Goal: Transaction & Acquisition: Purchase product/service

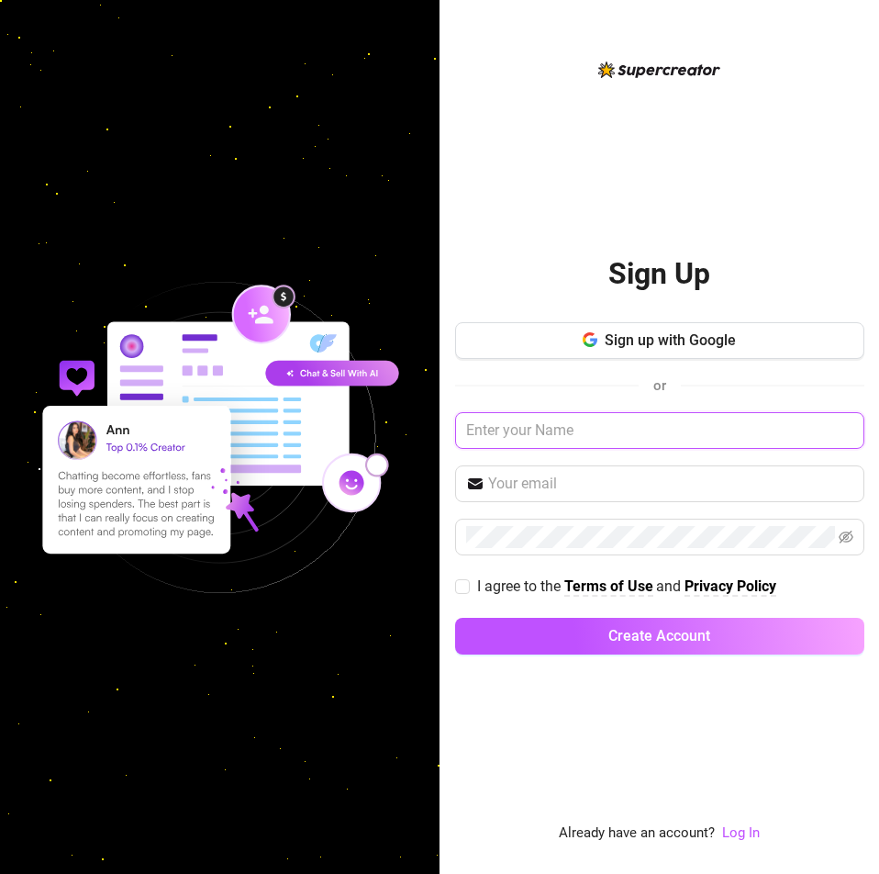
click at [570, 431] on input "text" at bounding box center [659, 430] width 409 height 37
type input "[PERSON_NAME]"
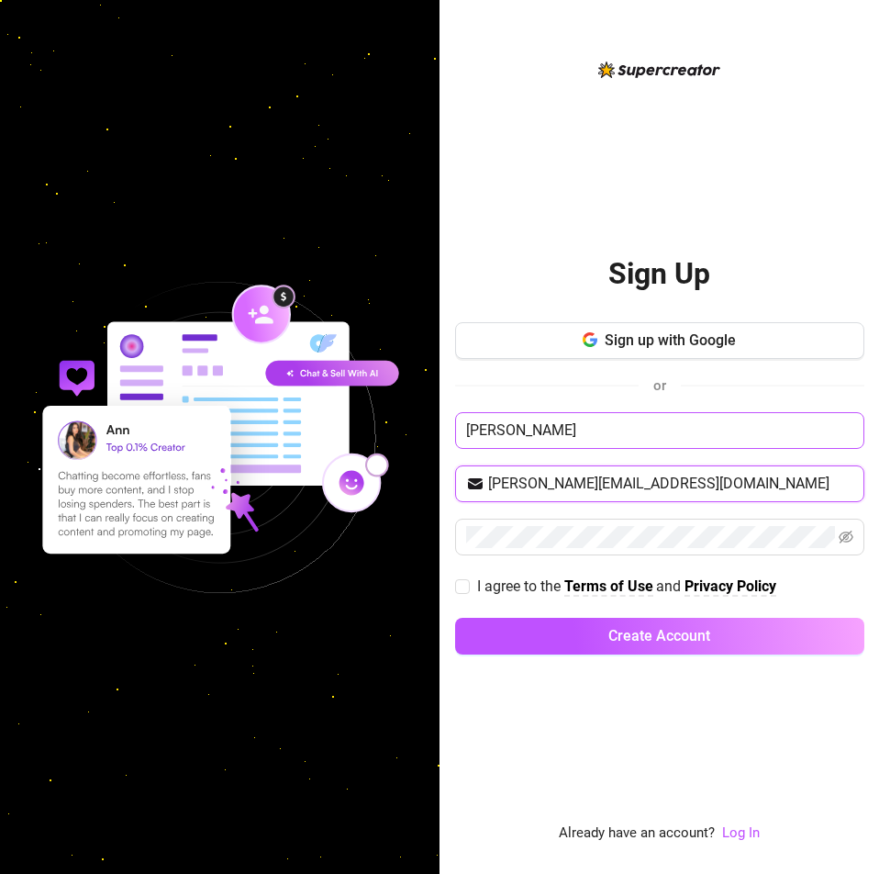
type input "[PERSON_NAME][EMAIL_ADDRESS][DOMAIN_NAME]"
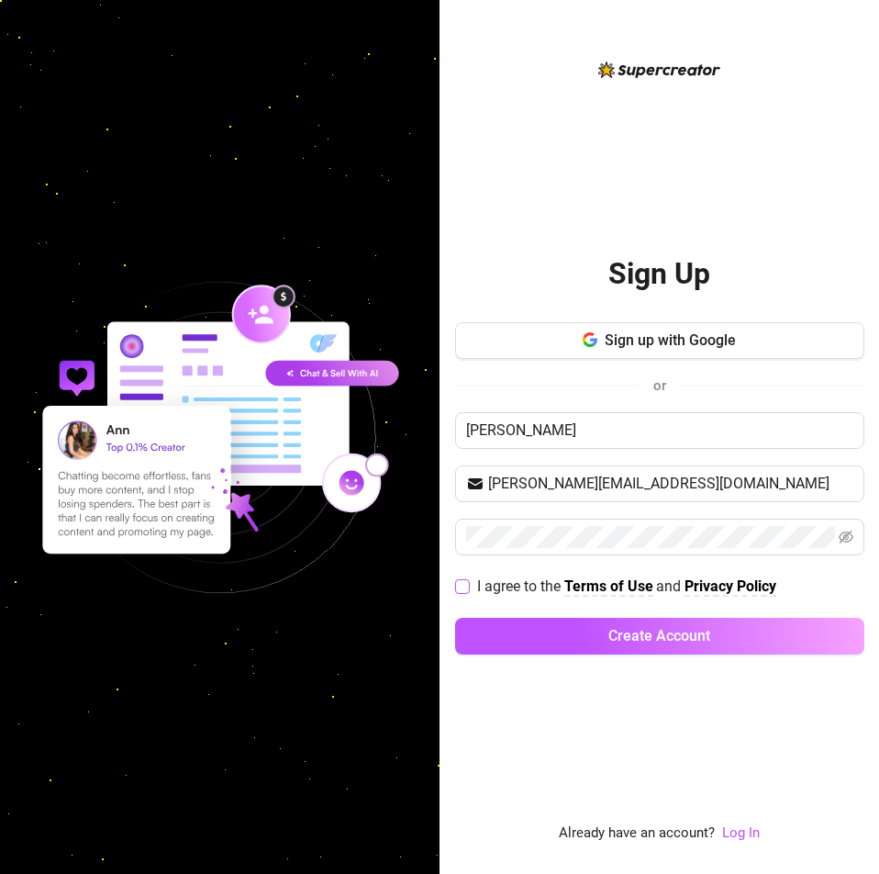
click at [468, 586] on span at bounding box center [462, 586] width 15 height 15
click at [468, 586] on input "I agree to the Terms of Use and Privacy Policy" at bounding box center [461, 585] width 13 height 13
checkbox input "true"
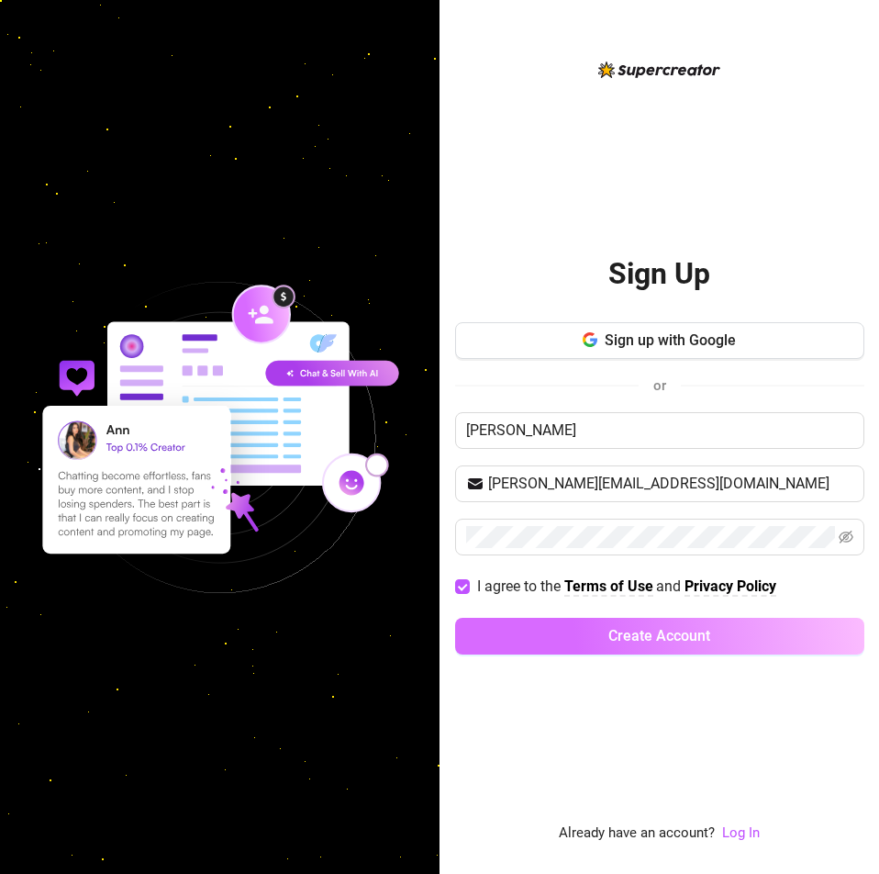
click at [512, 631] on button "Create Account" at bounding box center [659, 636] width 409 height 37
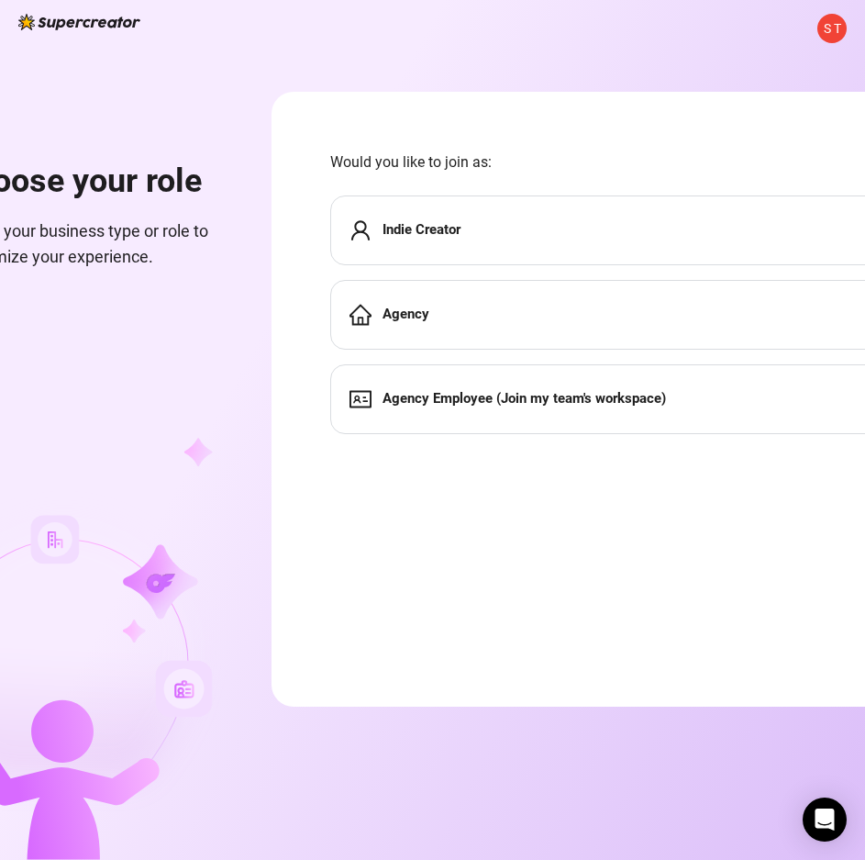
click at [580, 216] on div "Indie Creator" at bounding box center [621, 230] width 582 height 70
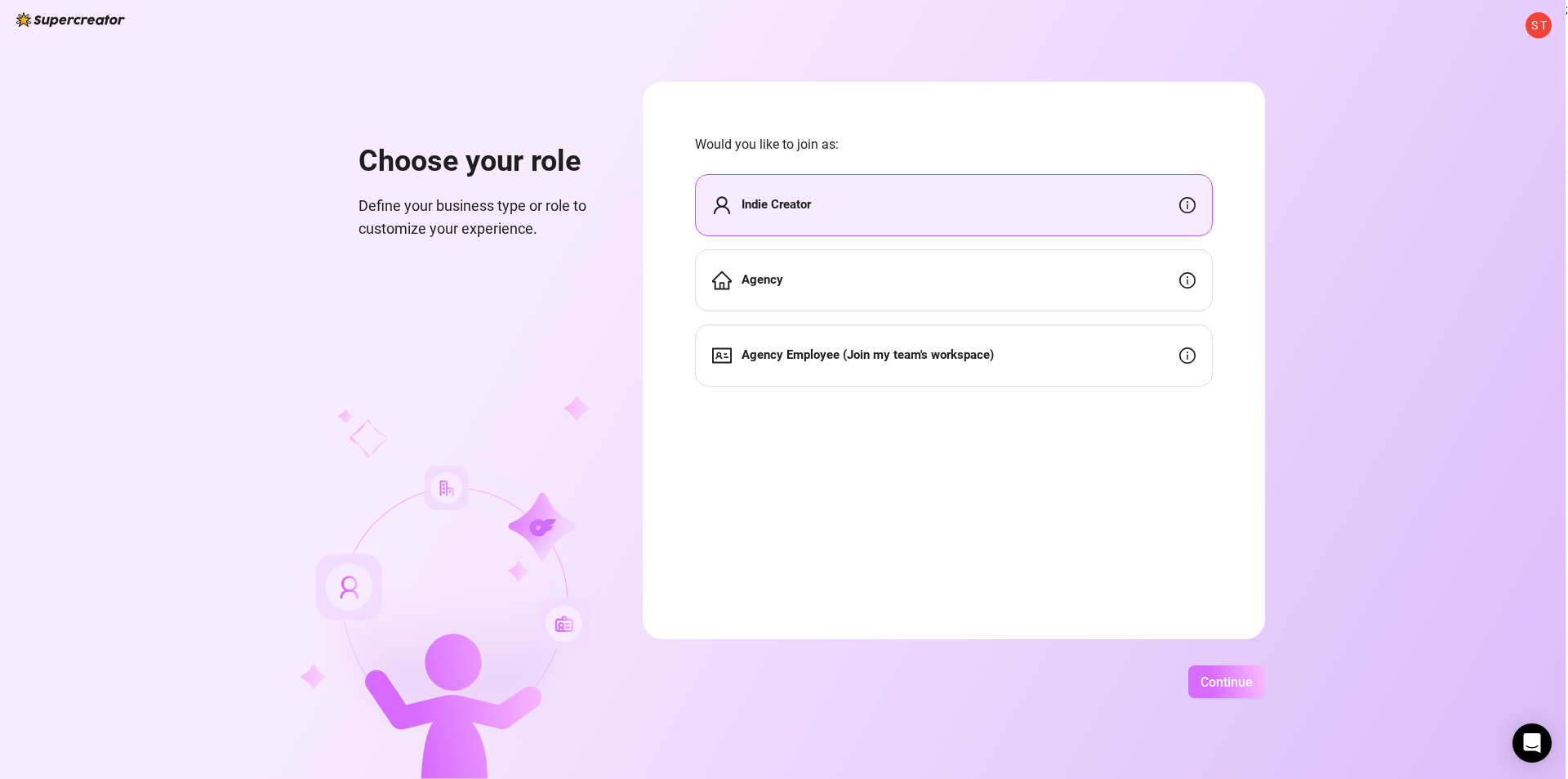
click at [781, 671] on button "Continue" at bounding box center [1226, 681] width 77 height 33
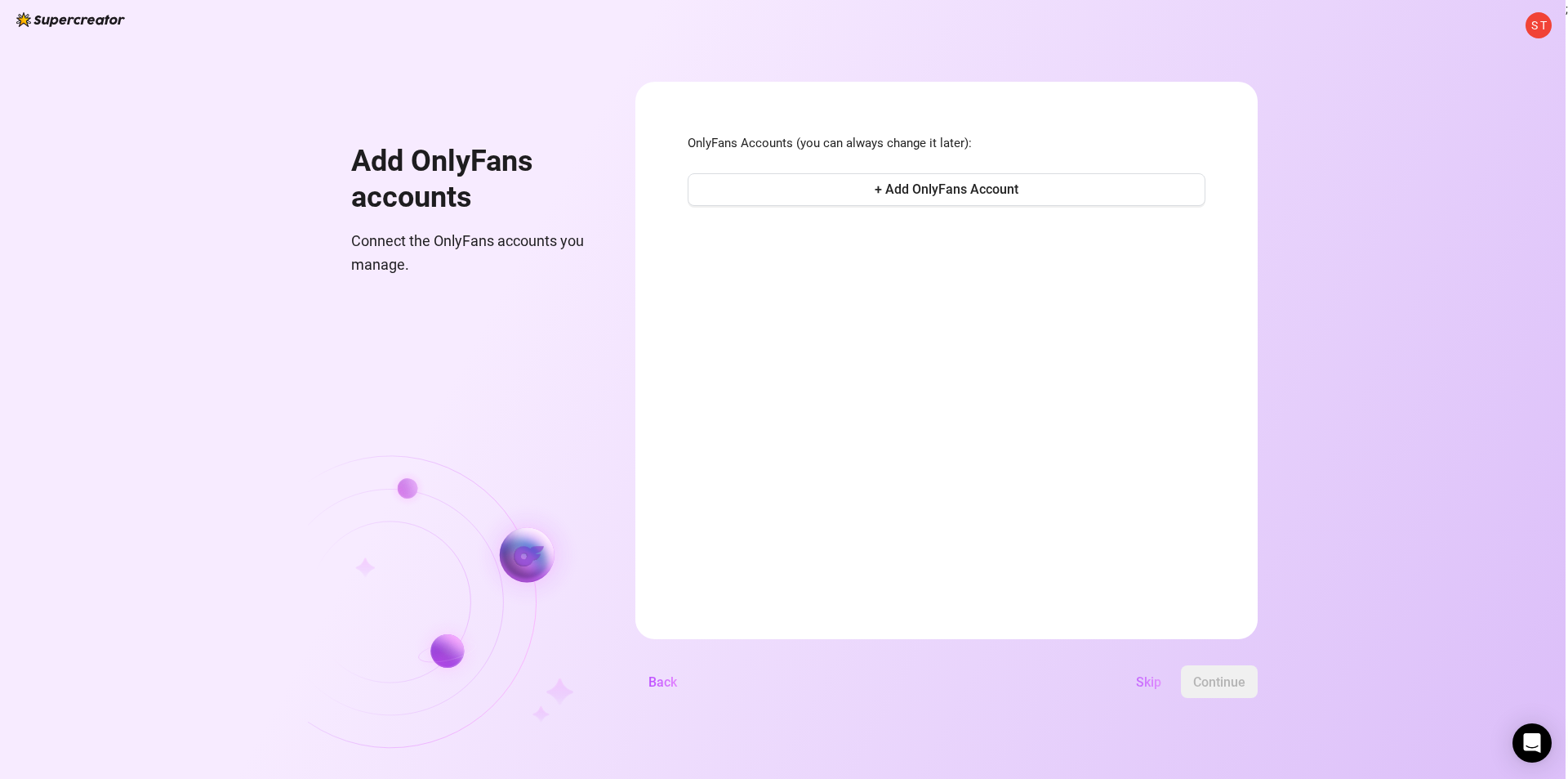
click at [781, 691] on button "Skip" at bounding box center [1149, 681] width 52 height 33
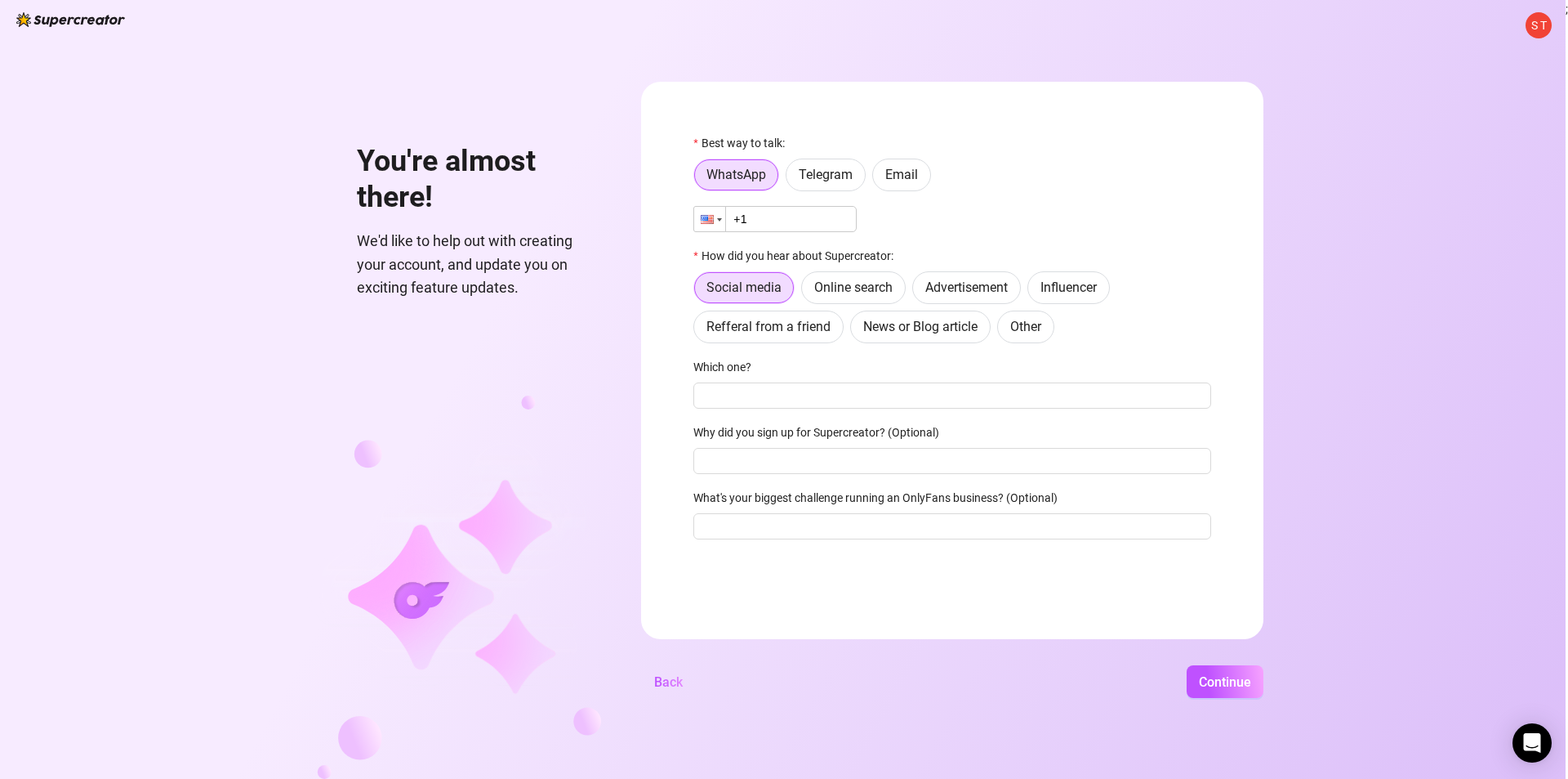
click at [700, 217] on div at bounding box center [709, 219] width 31 height 25
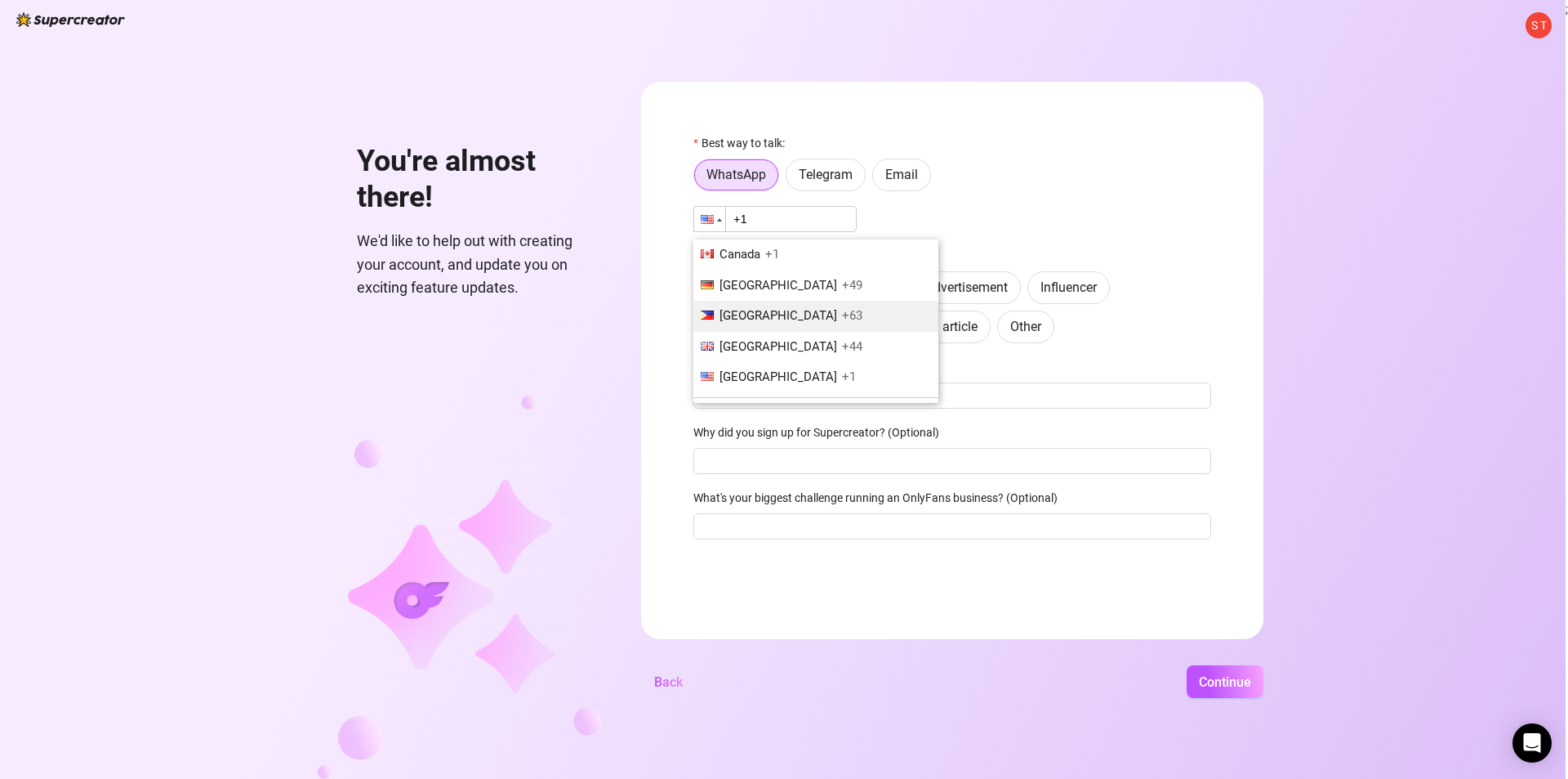
scroll to position [4823, 0]
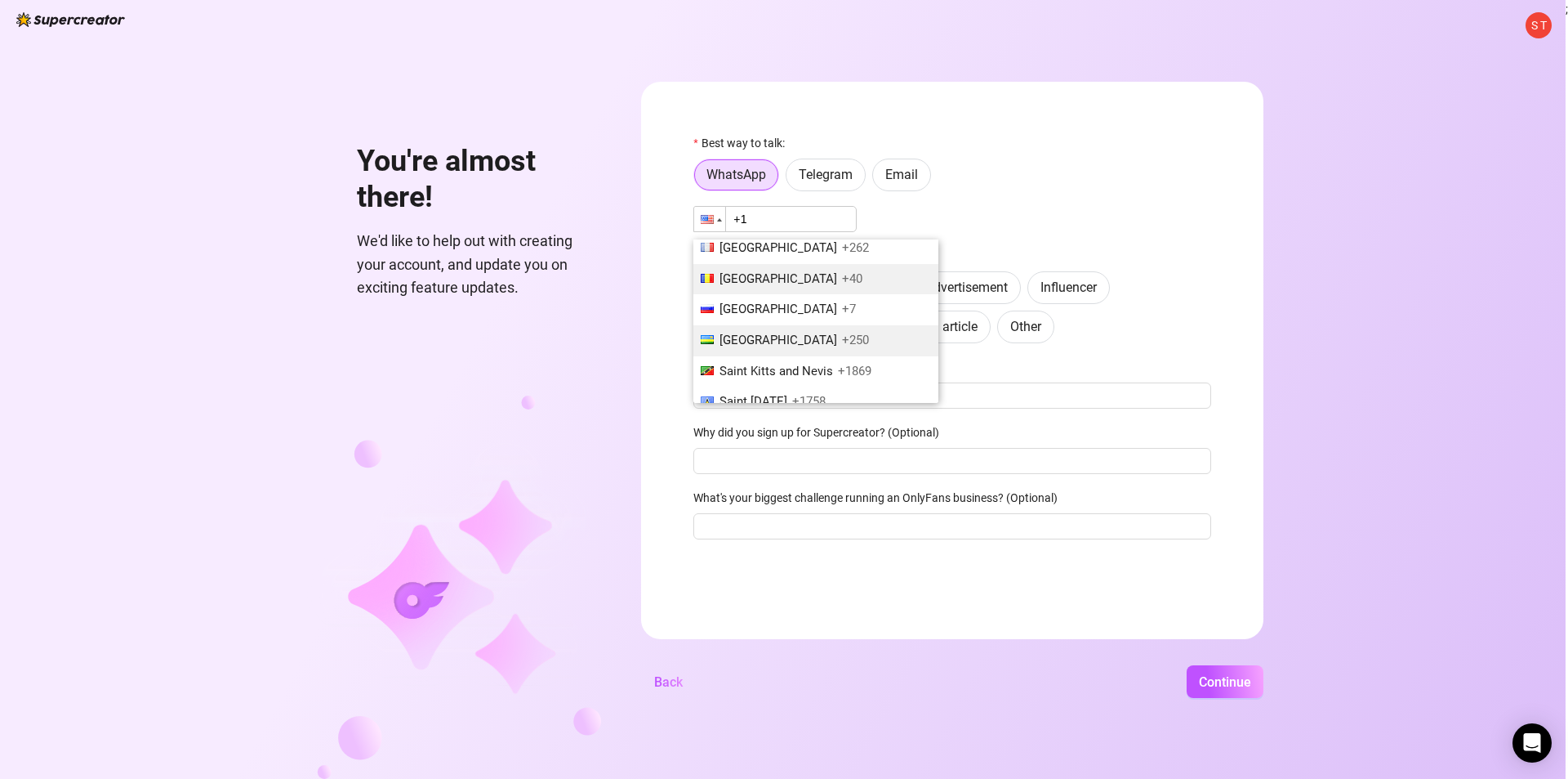
click at [781, 272] on span "+40" at bounding box center [852, 279] width 20 height 15
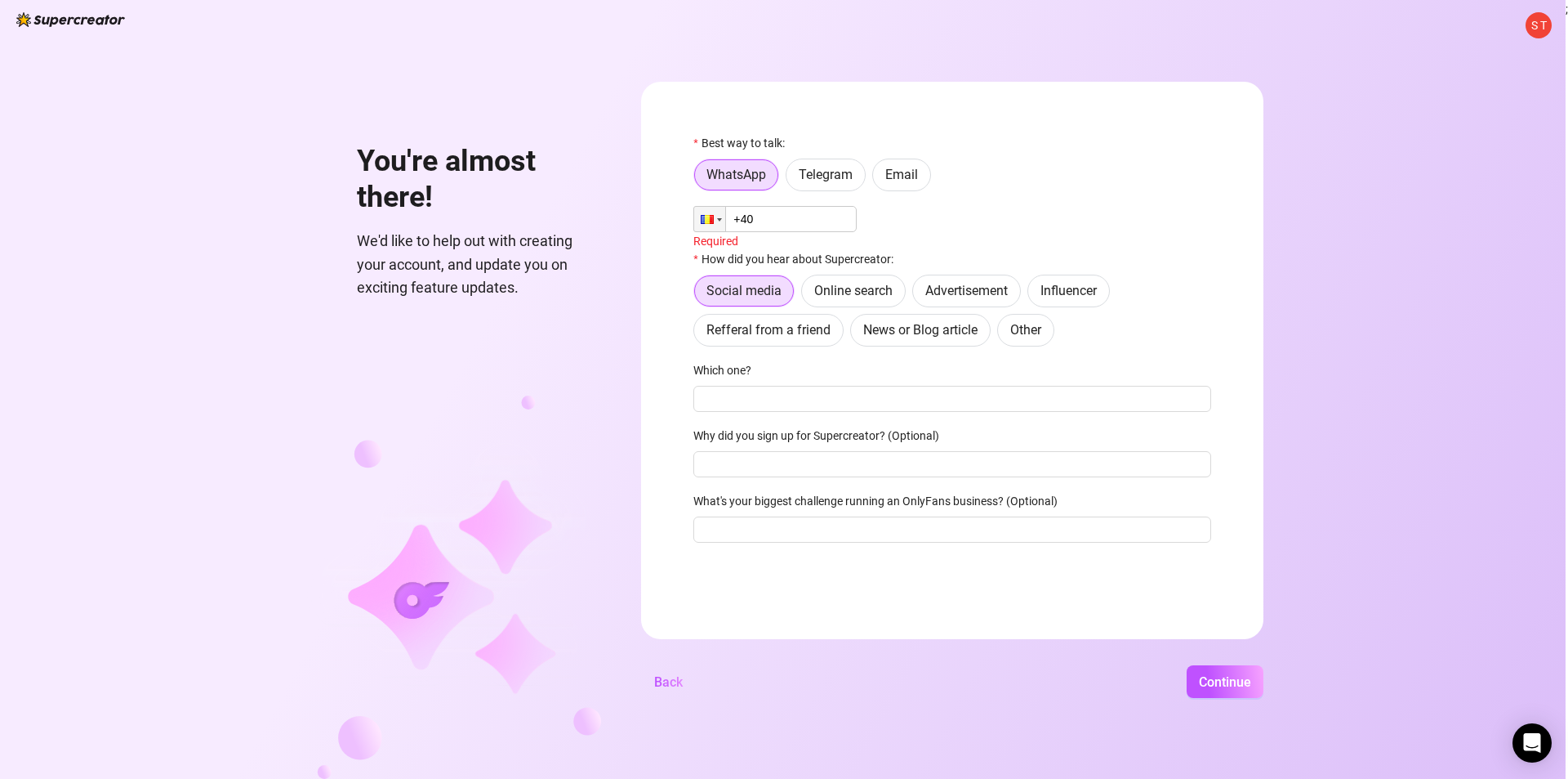
click at [781, 213] on input "+40" at bounding box center [775, 218] width 164 height 26
type input "[PHONE_NUMBER]"
click at [781, 280] on label "Online search" at bounding box center [853, 288] width 104 height 33
click at [781, 292] on input "Online search" at bounding box center [806, 292] width 0 height 0
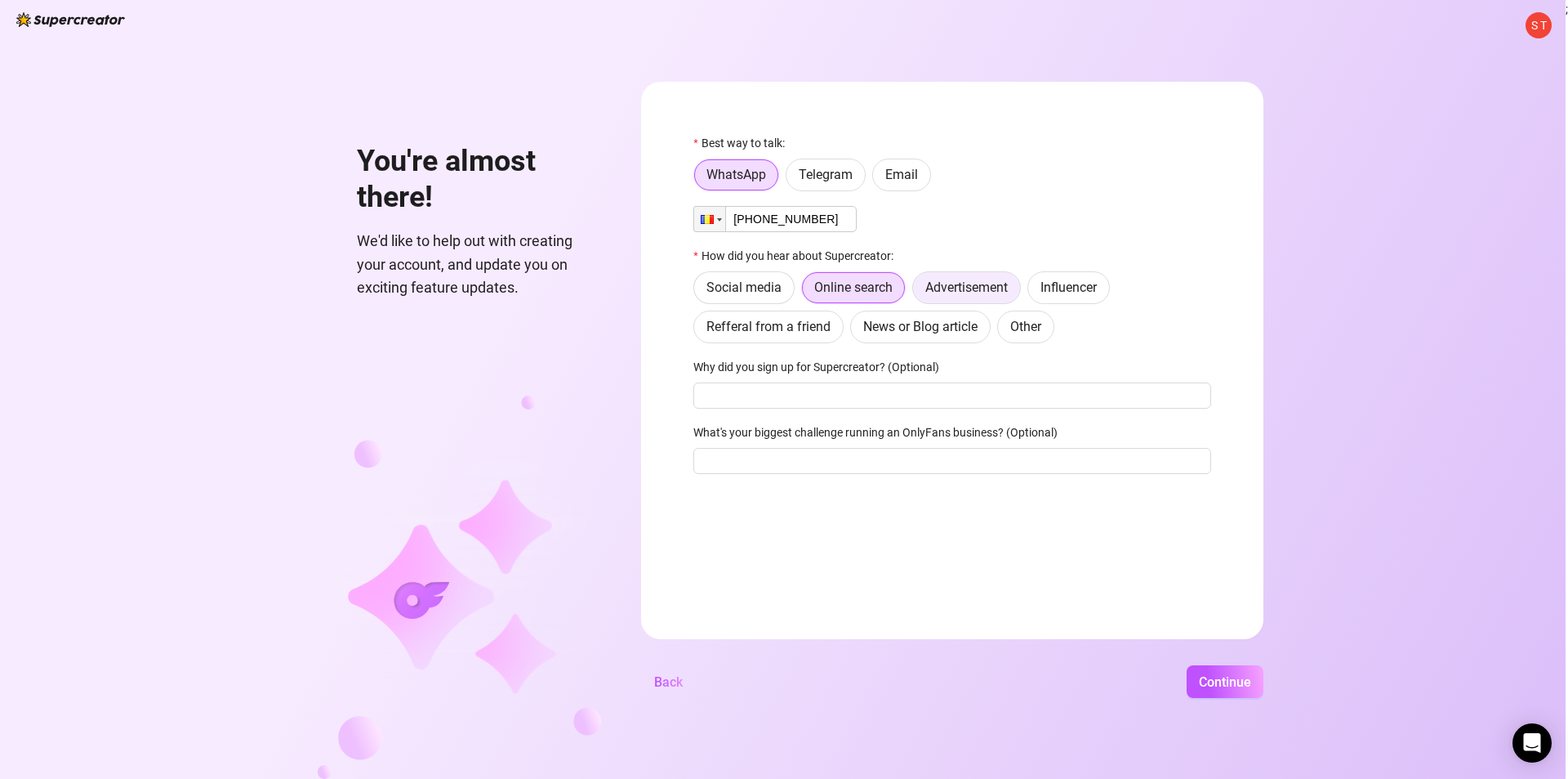
click at [781, 284] on span "Advertisement" at bounding box center [966, 287] width 83 height 15
click at [781, 292] on input "Advertisement" at bounding box center [917, 292] width 0 height 0
click at [763, 290] on span "Social media" at bounding box center [744, 287] width 75 height 15
click at [699, 292] on input "Social media" at bounding box center [699, 292] width 0 height 0
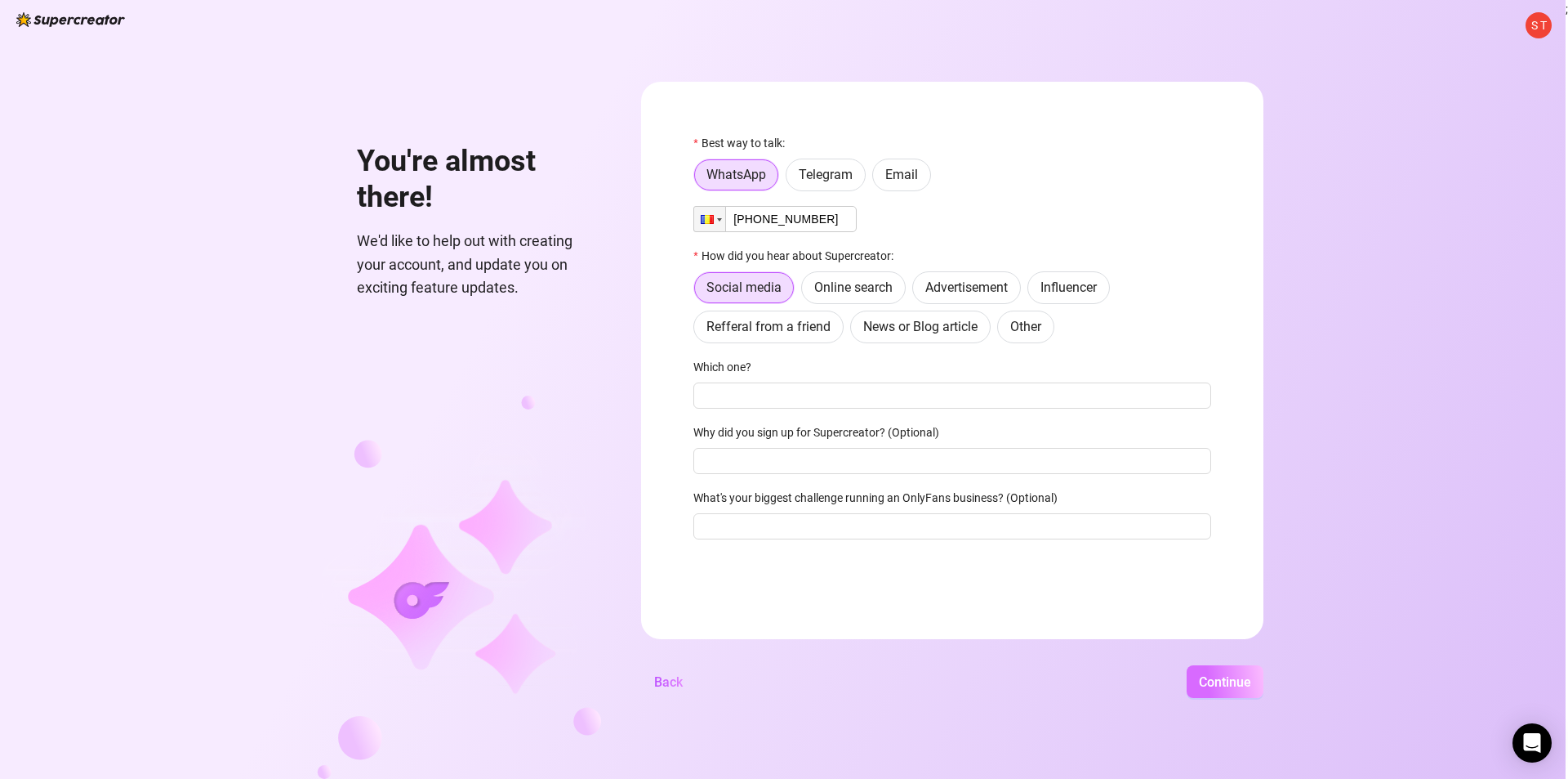
click at [781, 678] on span "Continue" at bounding box center [1224, 681] width 53 height 15
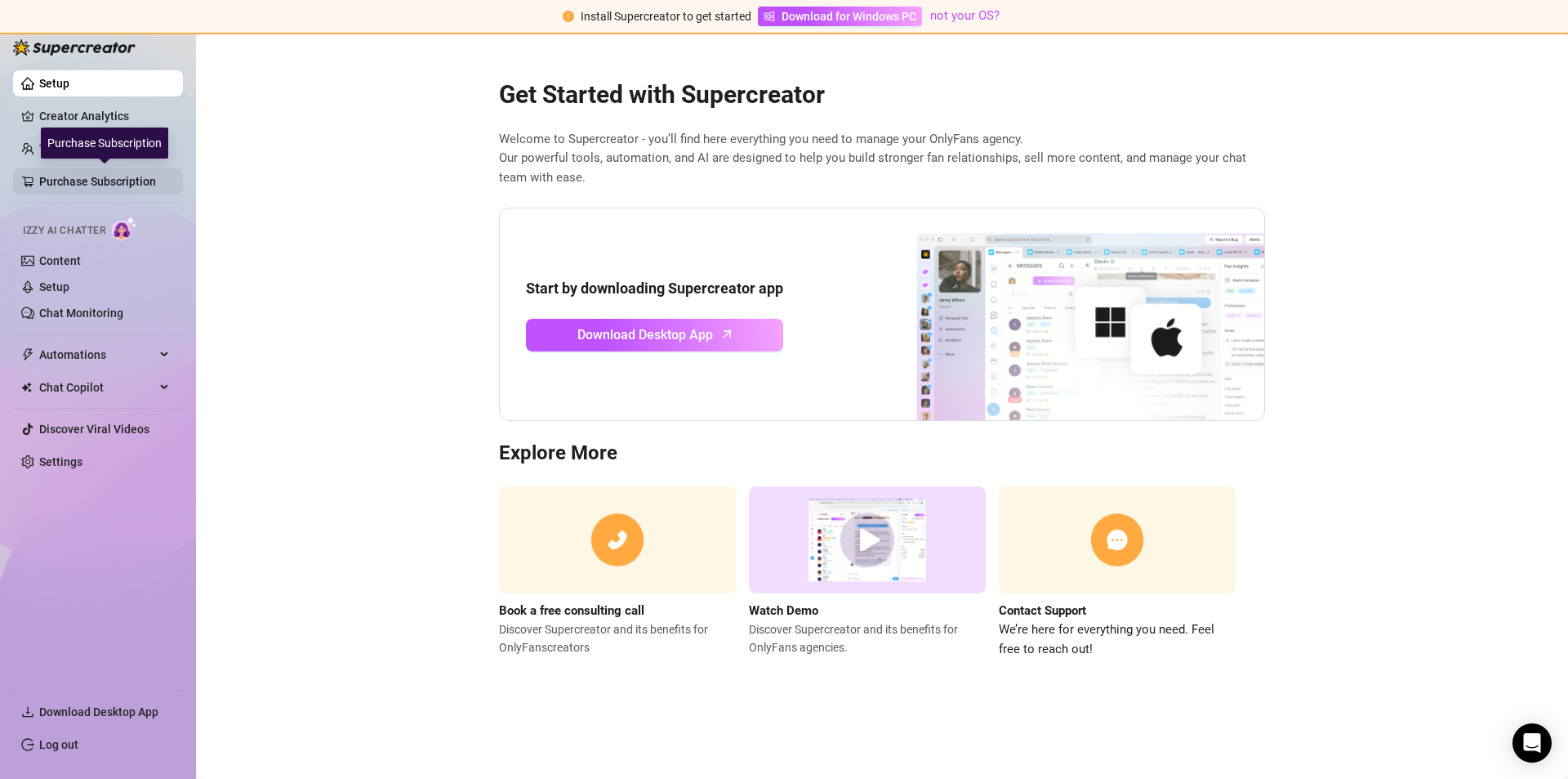
click at [157, 185] on link "Purchase Subscription" at bounding box center [104, 181] width 131 height 26
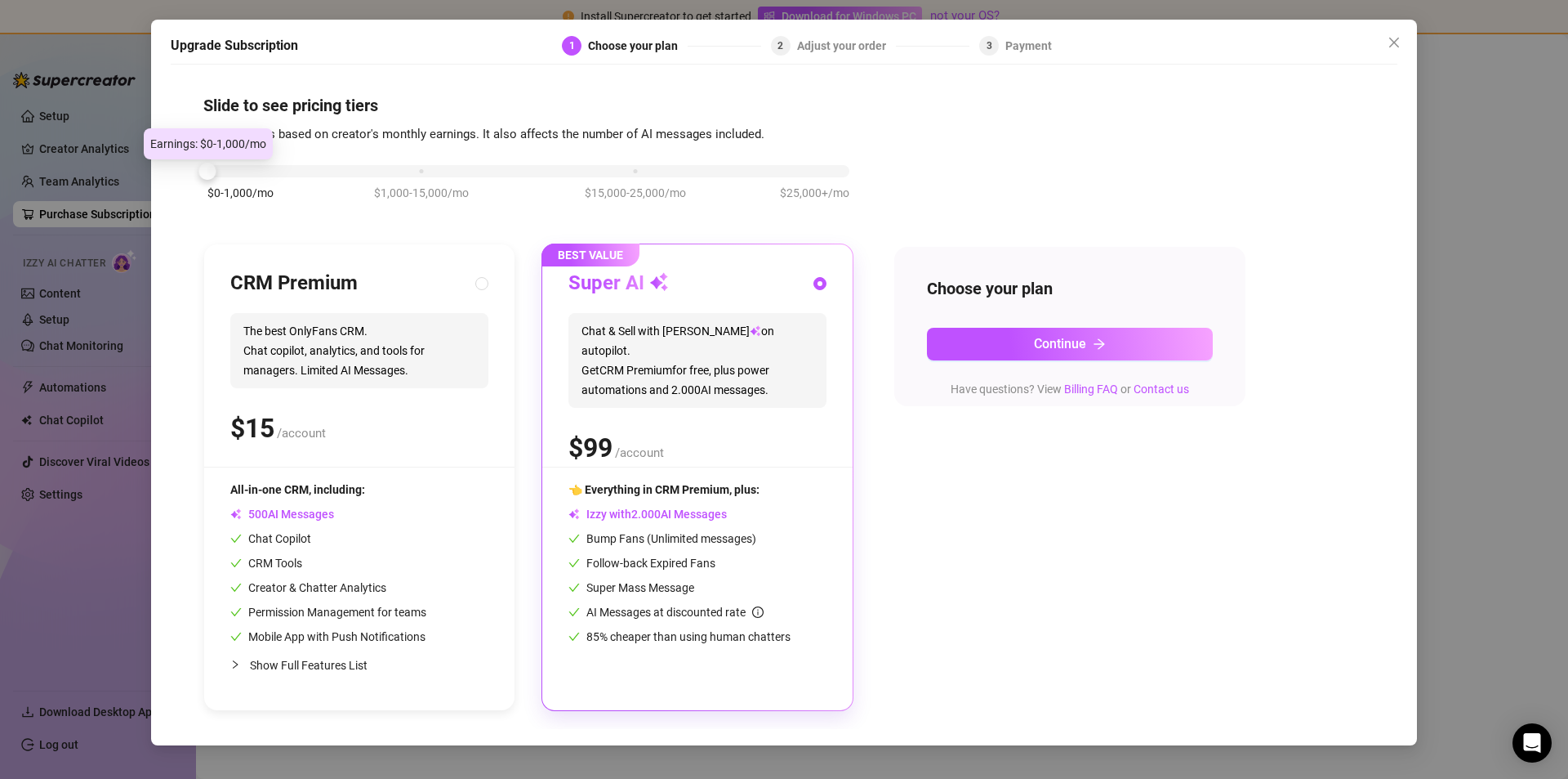
drag, startPoint x: 421, startPoint y: 174, endPoint x: 144, endPoint y: 185, distance: 277.2
click at [144, 185] on div "Upgrade Subscription 1 Choose your plan 2 Adjust your order 3 Payment Slide to …" at bounding box center [784, 389] width 1568 height 779
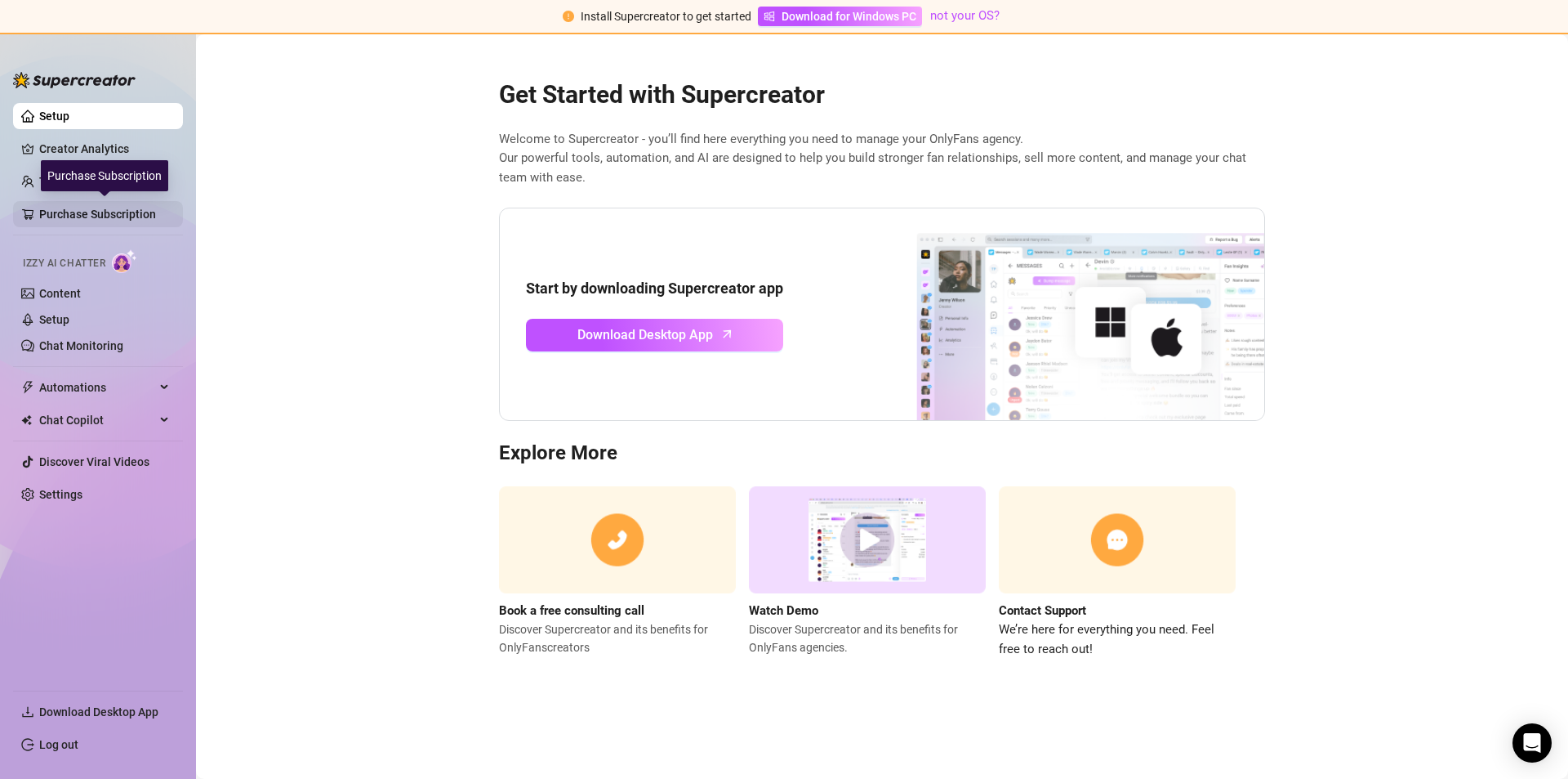
click at [102, 213] on link "Purchase Subscription" at bounding box center [104, 214] width 131 height 26
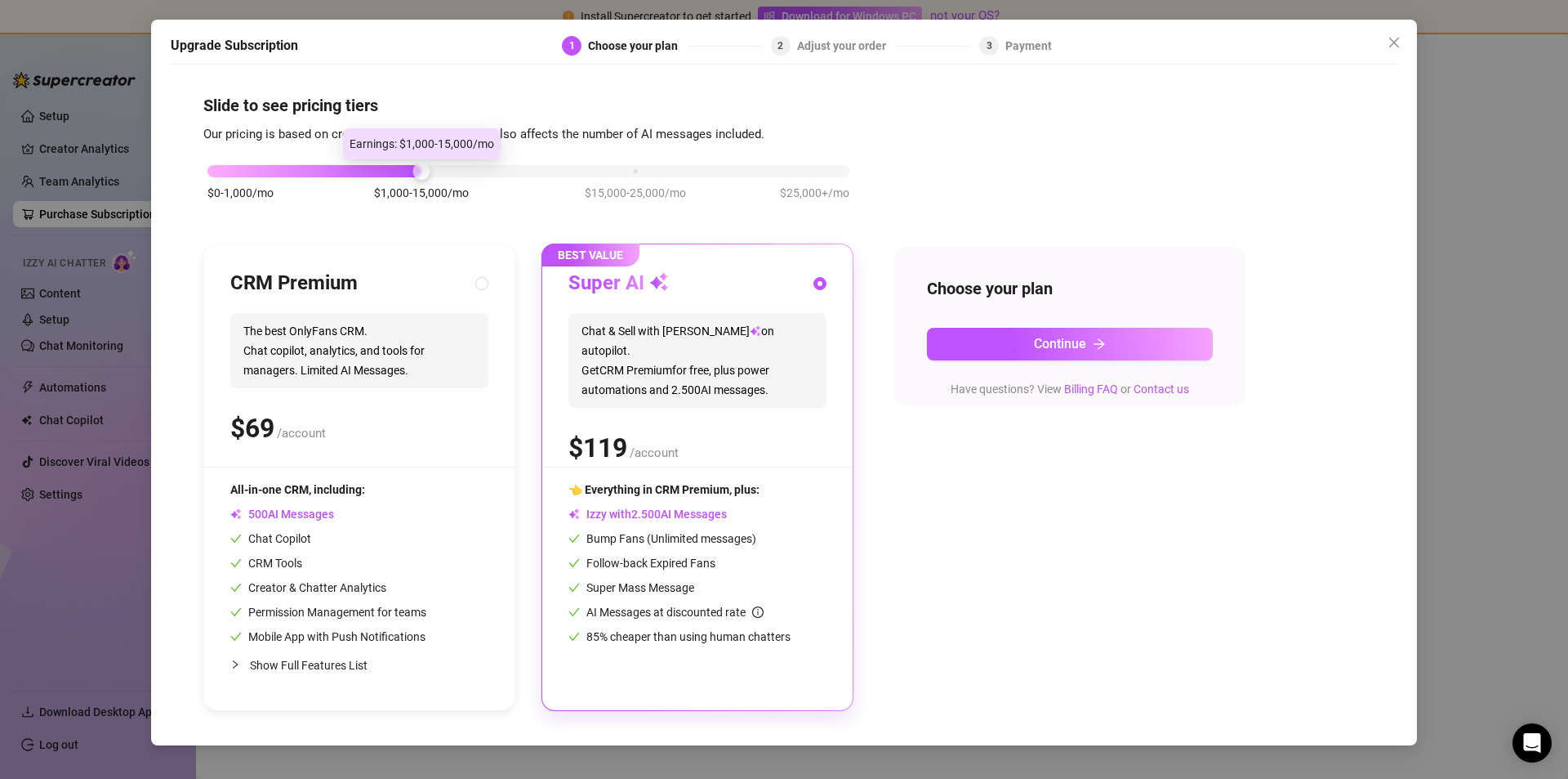
drag, startPoint x: 414, startPoint y: 164, endPoint x: 322, endPoint y: 178, distance: 93.1
click at [322, 178] on div "$0-1,000/mo $1,000-15,000/mo $15,000-25,000/mo $25,000+/mo" at bounding box center [529, 191] width 651 height 93
drag, startPoint x: 306, startPoint y: 176, endPoint x: 297, endPoint y: 174, distance: 9.2
click at [297, 174] on div "$0-1,000/mo $1,000-15,000/mo $15,000-25,000/mo $25,000+/mo" at bounding box center [529, 191] width 651 height 93
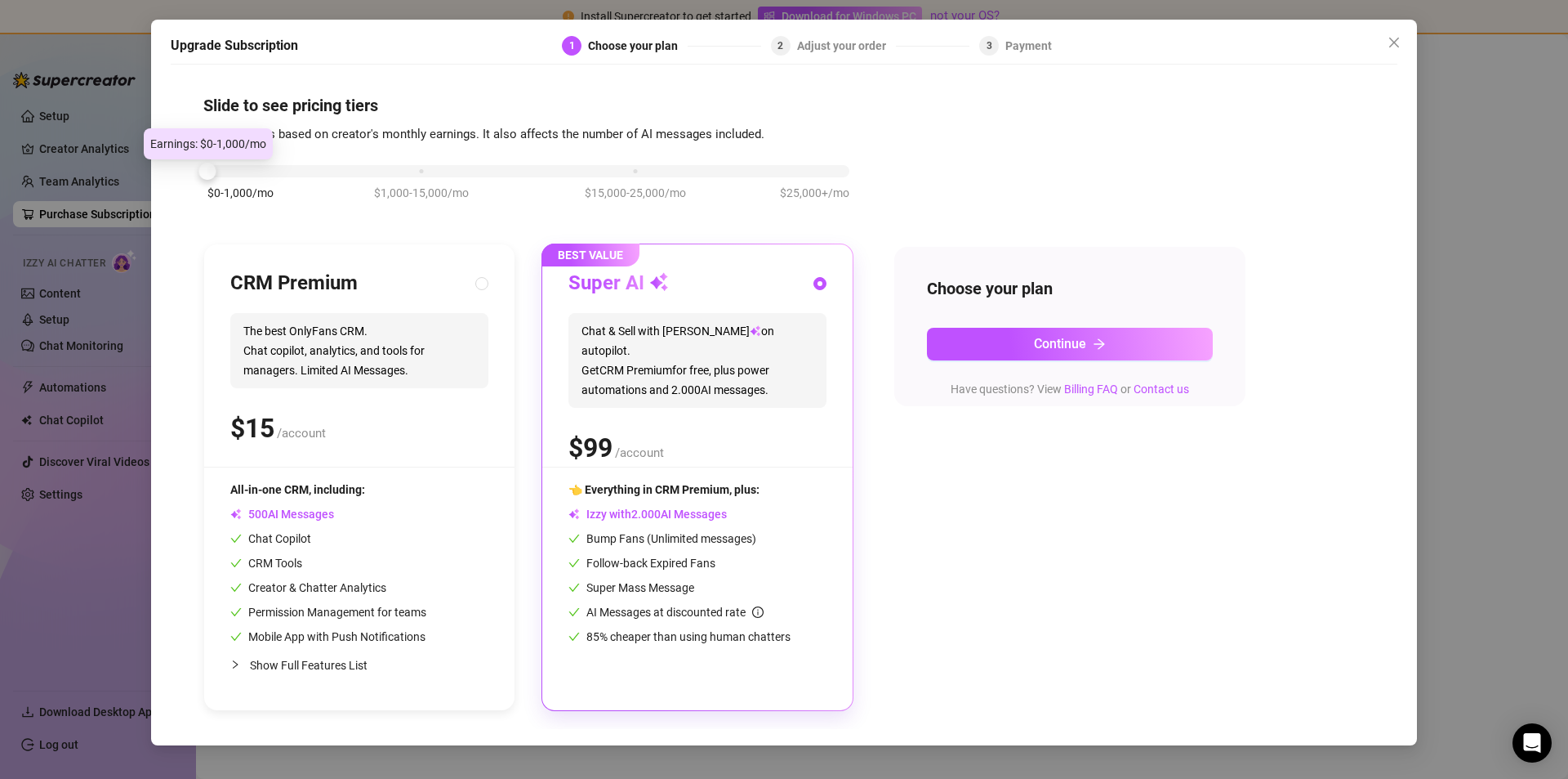
drag, startPoint x: 285, startPoint y: 165, endPoint x: 262, endPoint y: 164, distance: 23.0
click at [262, 164] on div "$0-1,000/mo $1,000-15,000/mo $15,000-25,000/mo $25,000+/mo" at bounding box center [528, 166] width 642 height 10
click at [781, 45] on icon "close" at bounding box center [1394, 42] width 10 height 10
